Goal: Check status: Check status

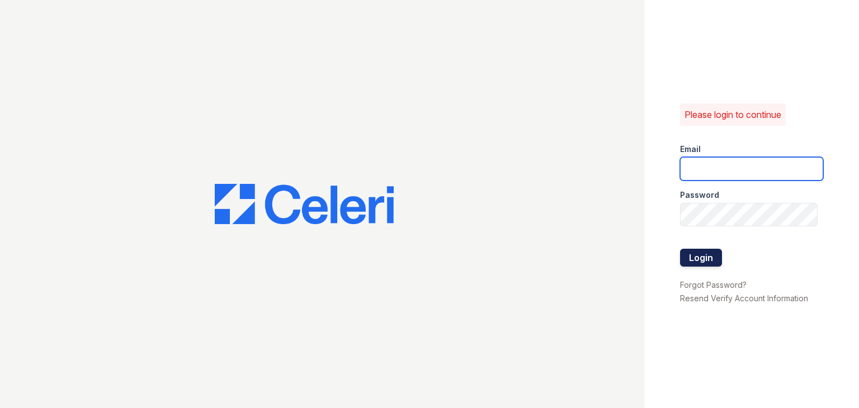
type input "[EMAIL_ADDRESS][DOMAIN_NAME]"
click at [707, 257] on button "Login" at bounding box center [701, 258] width 42 height 18
type input "apps3@av1m.com"
click at [700, 256] on button "Login" at bounding box center [701, 258] width 42 height 18
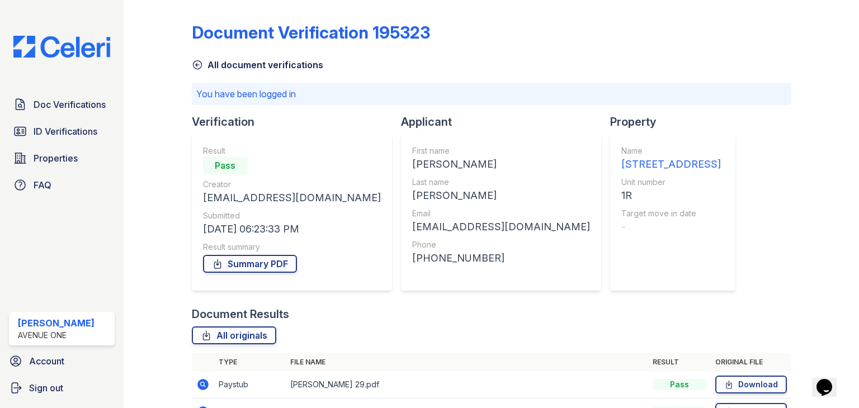
scroll to position [121, 0]
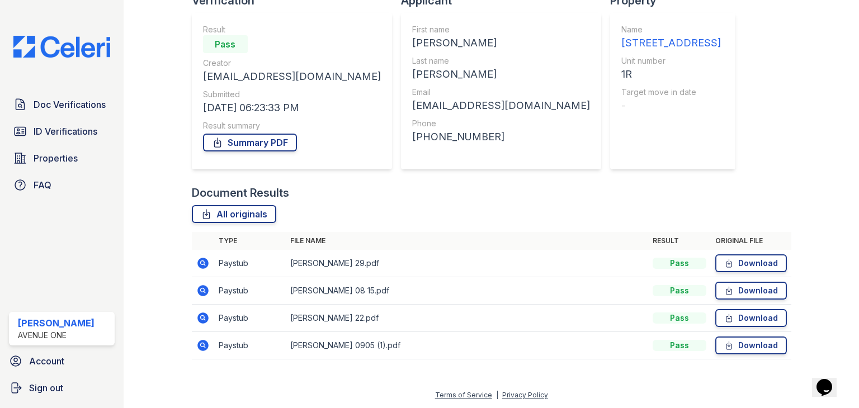
click at [204, 259] on icon at bounding box center [202, 263] width 11 height 11
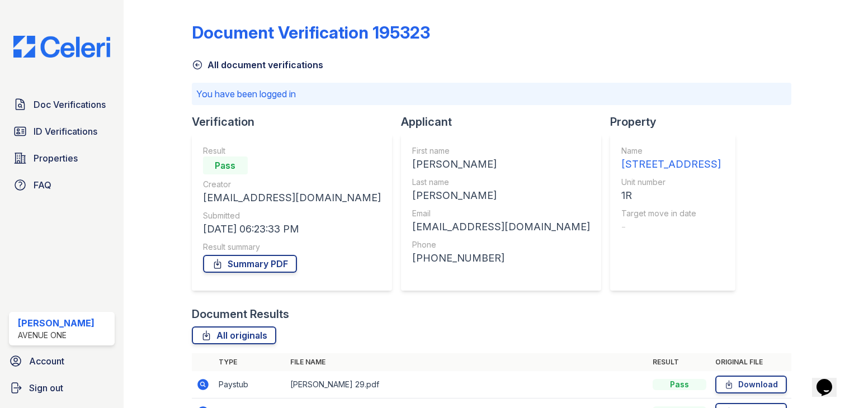
scroll to position [121, 0]
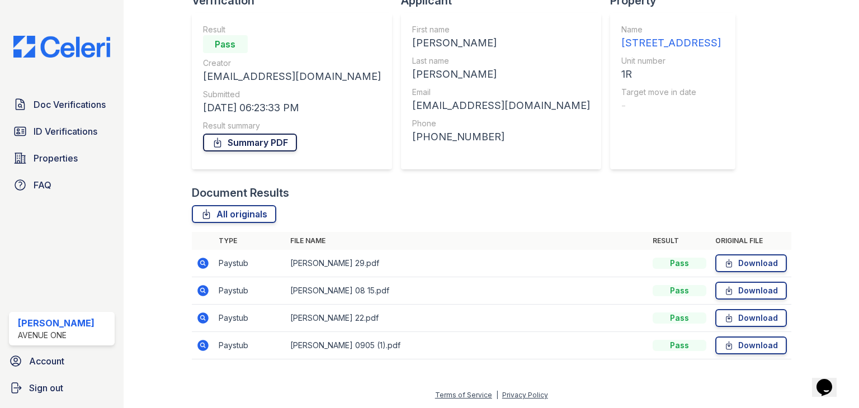
click at [236, 143] on link "Summary PDF" at bounding box center [250, 143] width 94 height 18
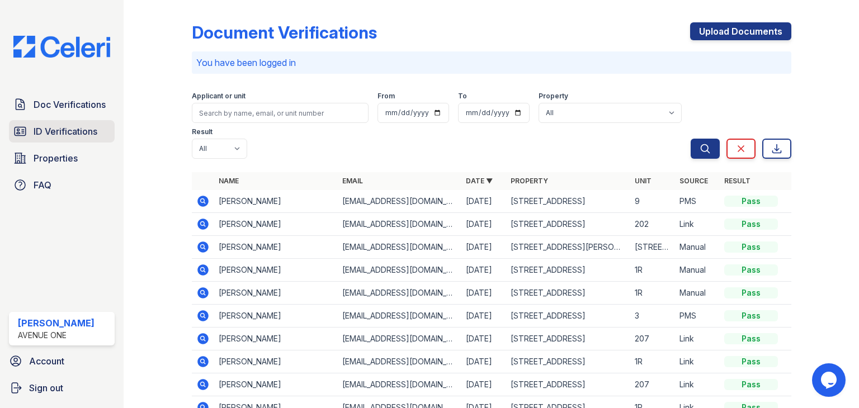
click at [87, 126] on span "ID Verifications" at bounding box center [66, 131] width 64 height 13
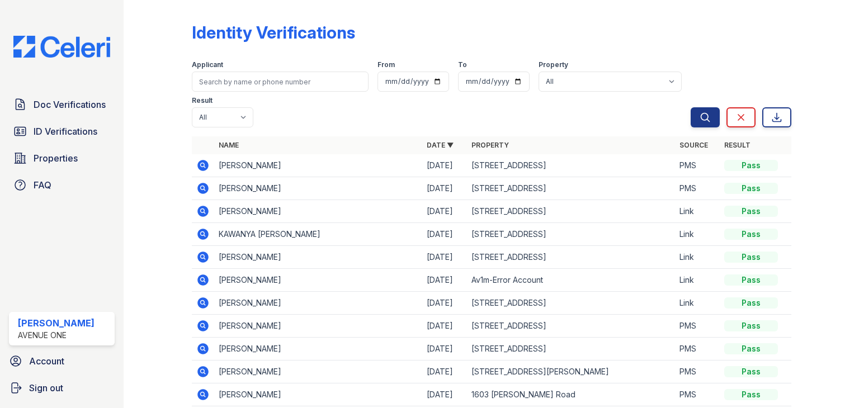
click at [203, 188] on icon at bounding box center [202, 188] width 13 height 13
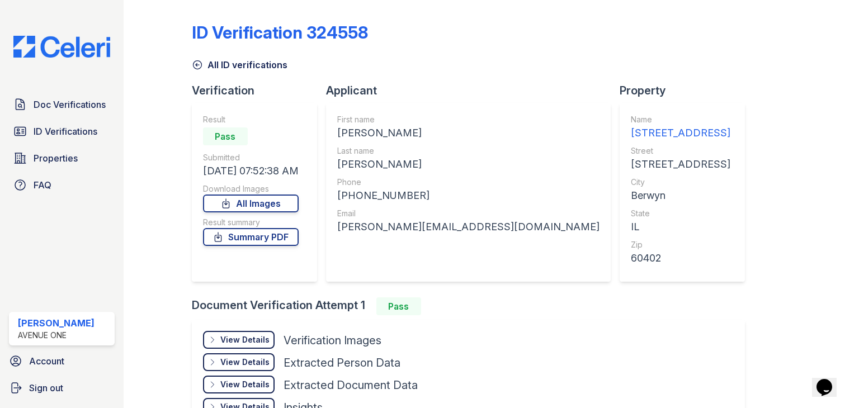
scroll to position [75, 0]
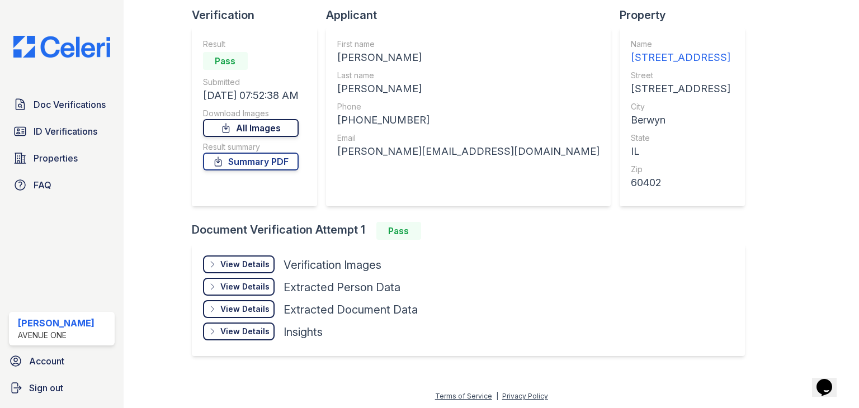
click at [282, 125] on link "All Images" at bounding box center [251, 128] width 96 height 18
click at [254, 158] on link "Summary PDF" at bounding box center [251, 162] width 96 height 18
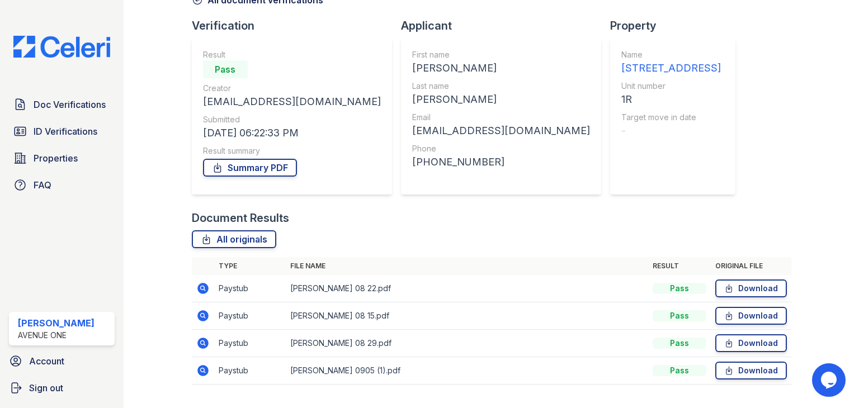
scroll to position [90, 0]
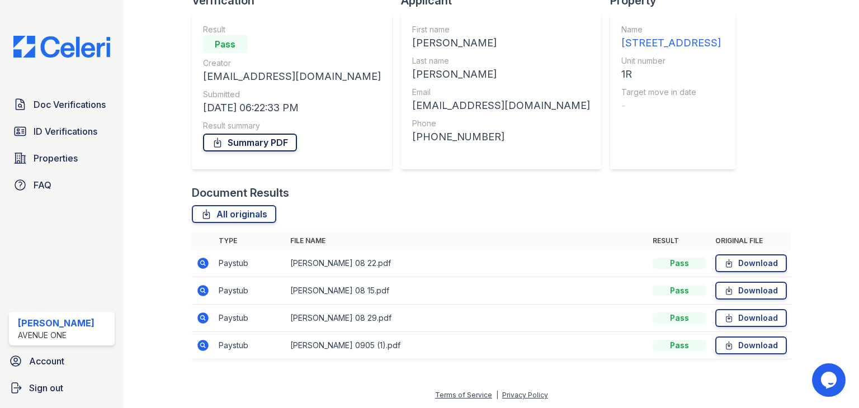
click at [266, 148] on link "Summary PDF" at bounding box center [250, 143] width 94 height 18
